Goal: Task Accomplishment & Management: Manage account settings

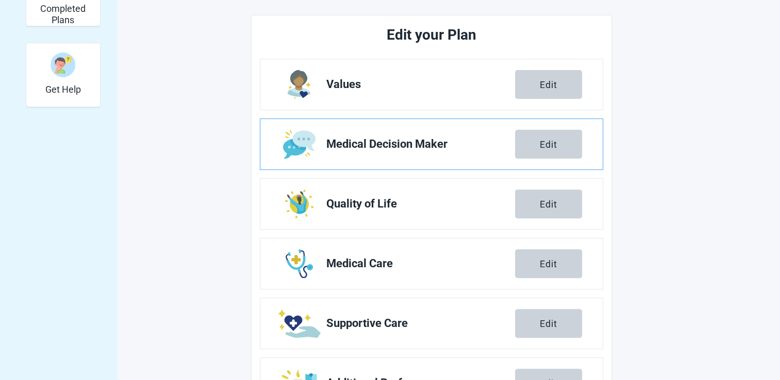
scroll to position [309, 0]
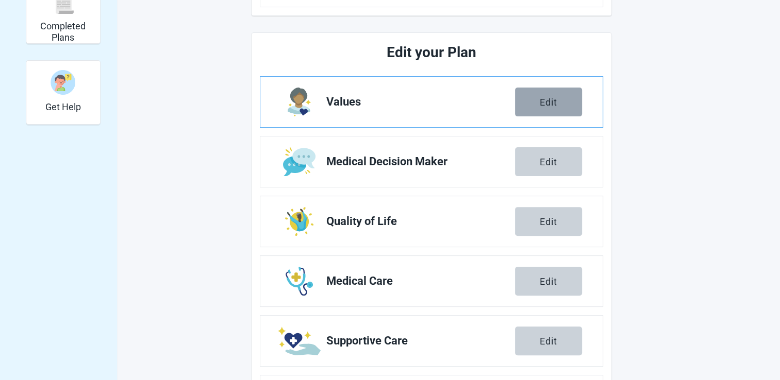
click at [559, 109] on button "Edit" at bounding box center [548, 102] width 67 height 29
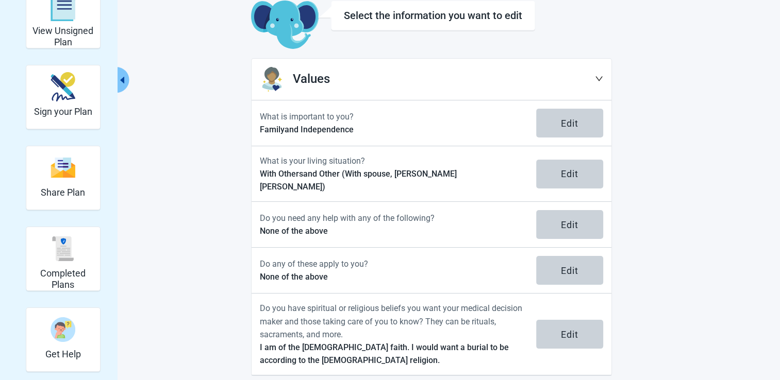
scroll to position [63, 0]
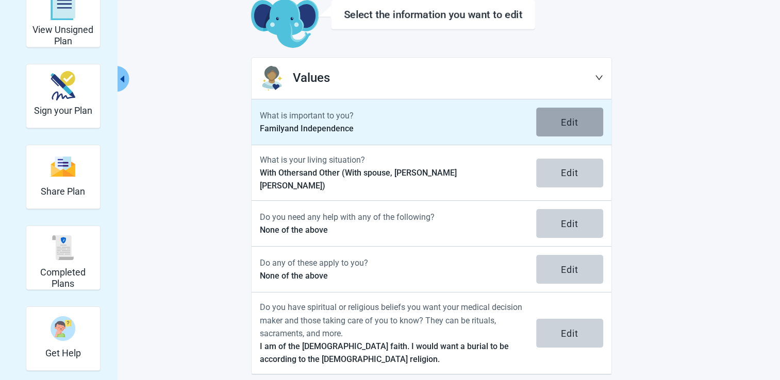
click at [556, 123] on button "Edit" at bounding box center [569, 122] width 67 height 29
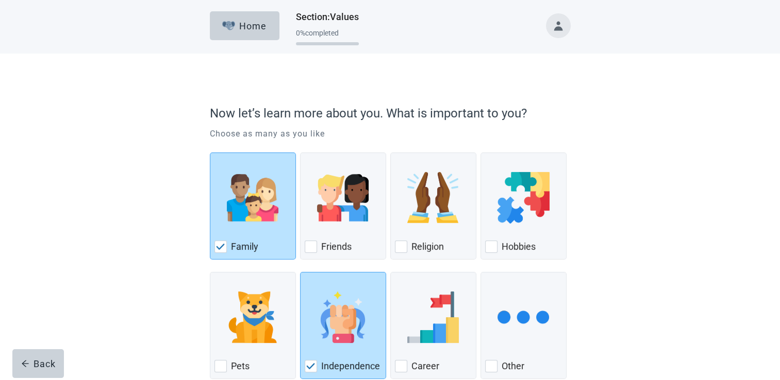
click at [555, 26] on button "Toggle account menu" at bounding box center [558, 25] width 25 height 25
click at [548, 69] on span "My Profile" at bounding box center [541, 68] width 38 height 10
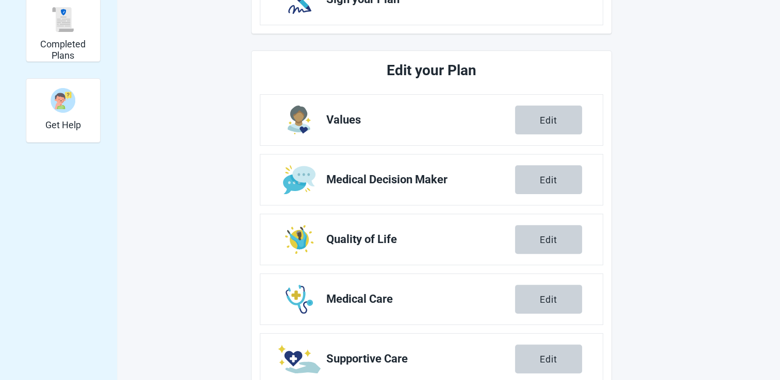
scroll to position [309, 0]
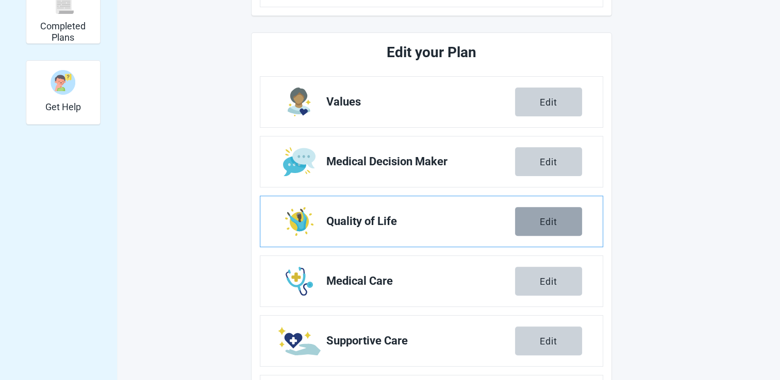
click at [536, 219] on button "Edit" at bounding box center [548, 221] width 67 height 29
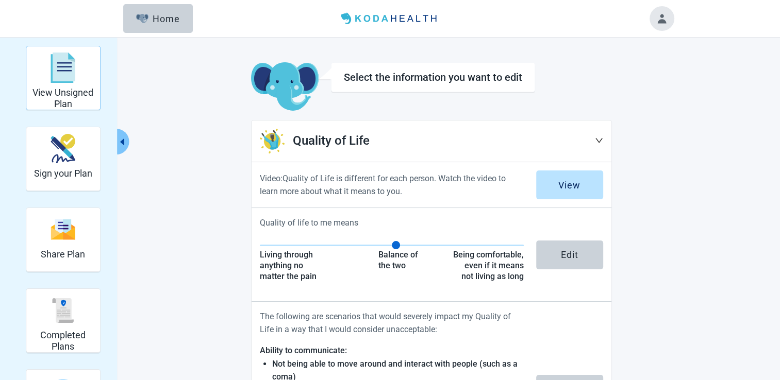
click at [50, 63] on div "View Unsigned Plan" at bounding box center [62, 67] width 65 height 39
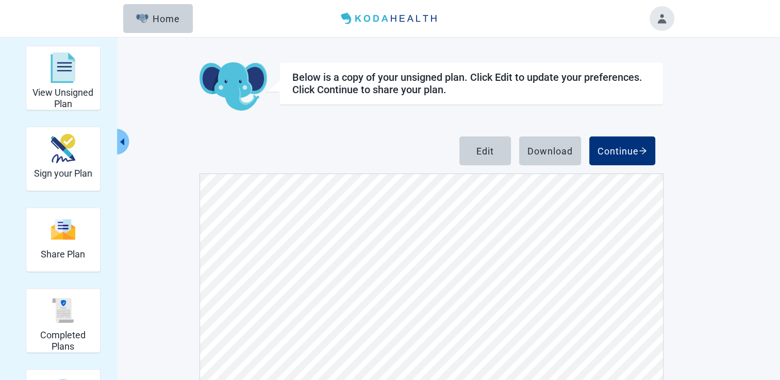
click at [668, 18] on button "Toggle account menu" at bounding box center [661, 18] width 25 height 25
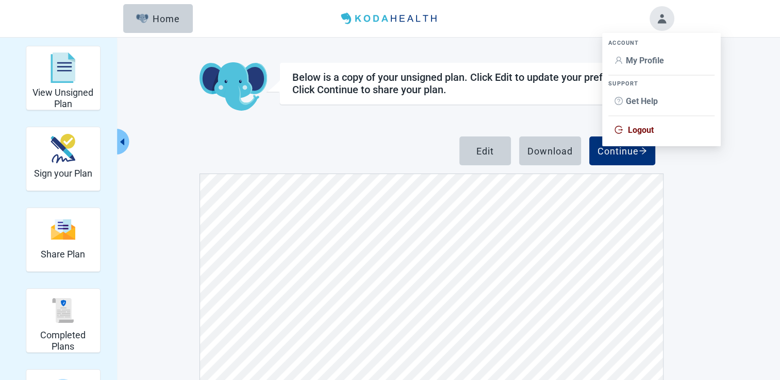
click at [639, 125] on span "Logout" at bounding box center [641, 130] width 26 height 10
